Goal: Task Accomplishment & Management: Manage account settings

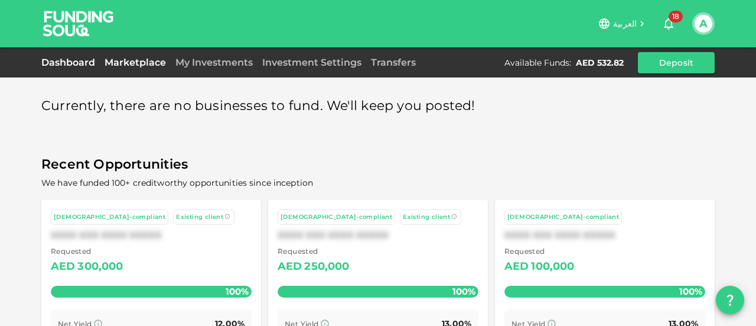
drag, startPoint x: 0, startPoint y: 0, endPoint x: 69, endPoint y: 58, distance: 89.7
click at [69, 58] on link "Dashboard" at bounding box center [70, 62] width 59 height 11
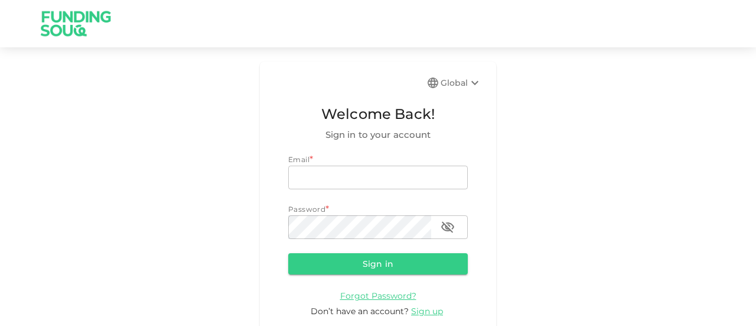
type input "[EMAIL_ADDRESS][DOMAIN_NAME]"
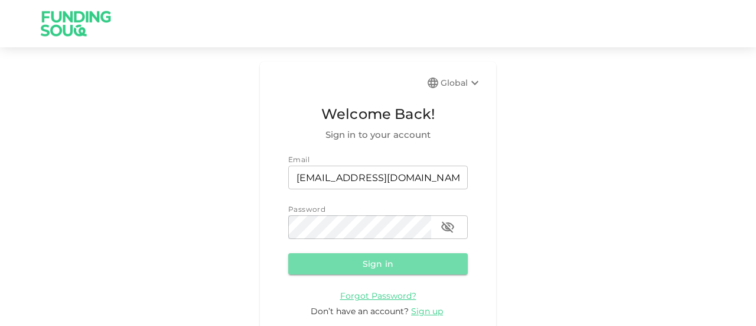
click at [381, 263] on button "Sign in" at bounding box center [378, 263] width 180 height 21
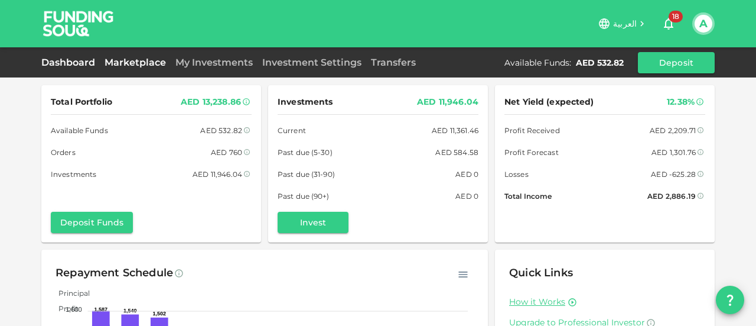
click at [131, 62] on link "Marketplace" at bounding box center [135, 62] width 71 height 11
